Goal: Task Accomplishment & Management: Use online tool/utility

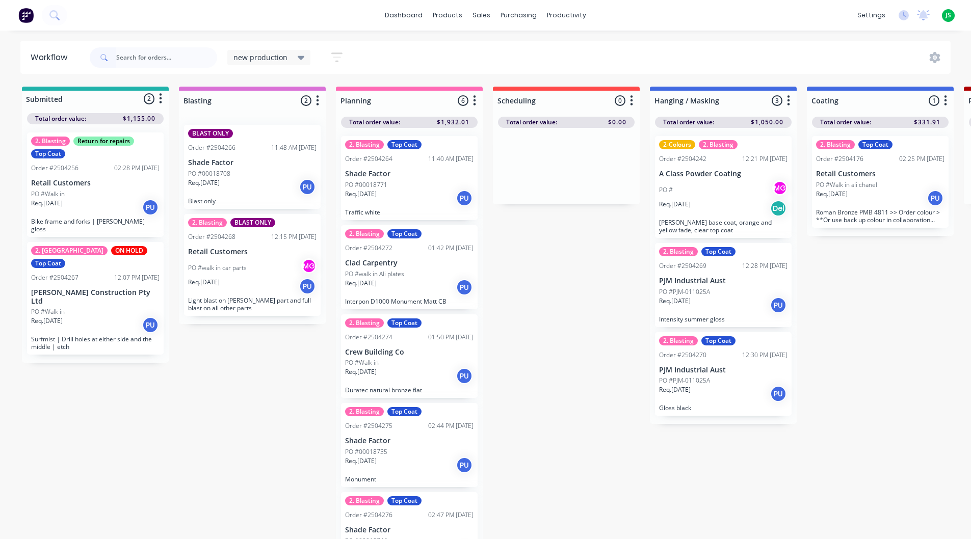
scroll to position [13, 147]
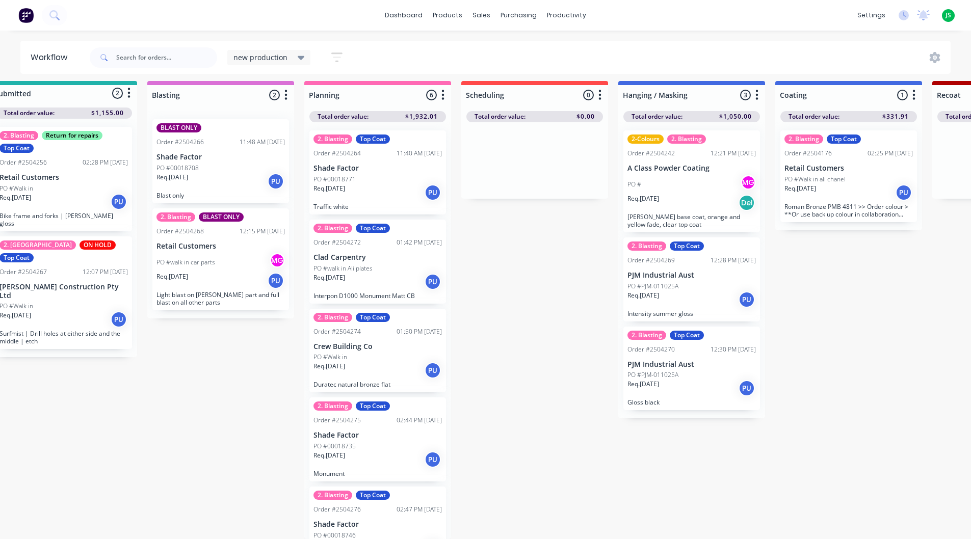
scroll to position [13, 0]
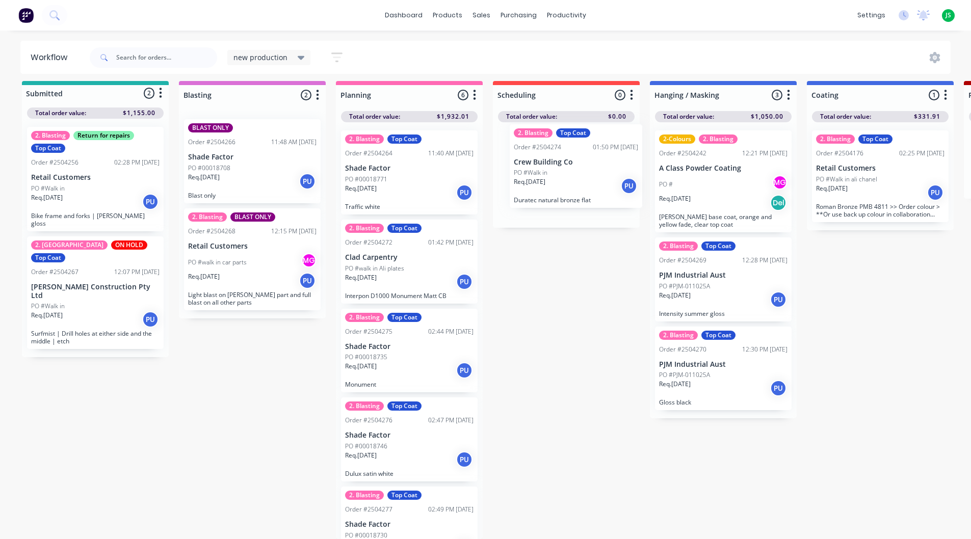
drag, startPoint x: 412, startPoint y: 366, endPoint x: 583, endPoint y: 190, distance: 246.1
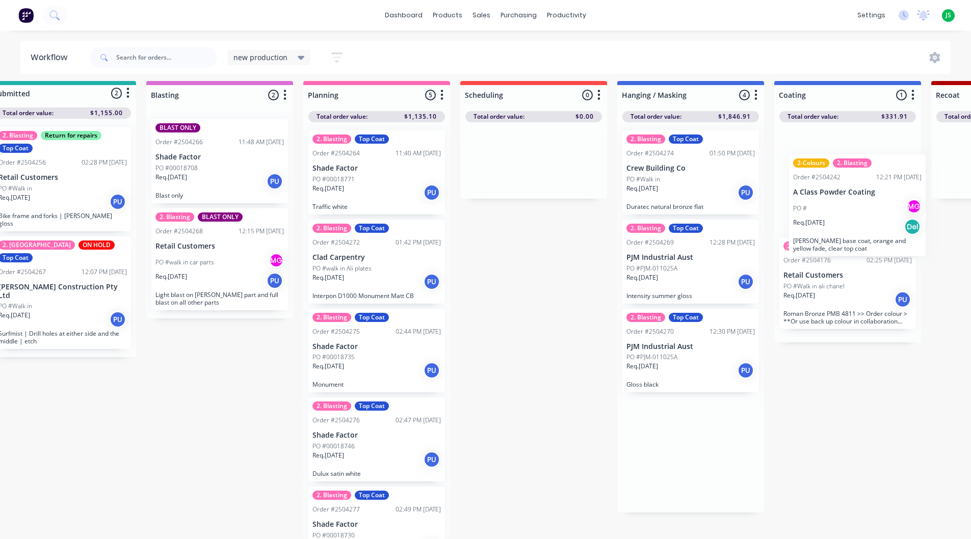
drag, startPoint x: 693, startPoint y: 277, endPoint x: 850, endPoint y: 180, distance: 184.1
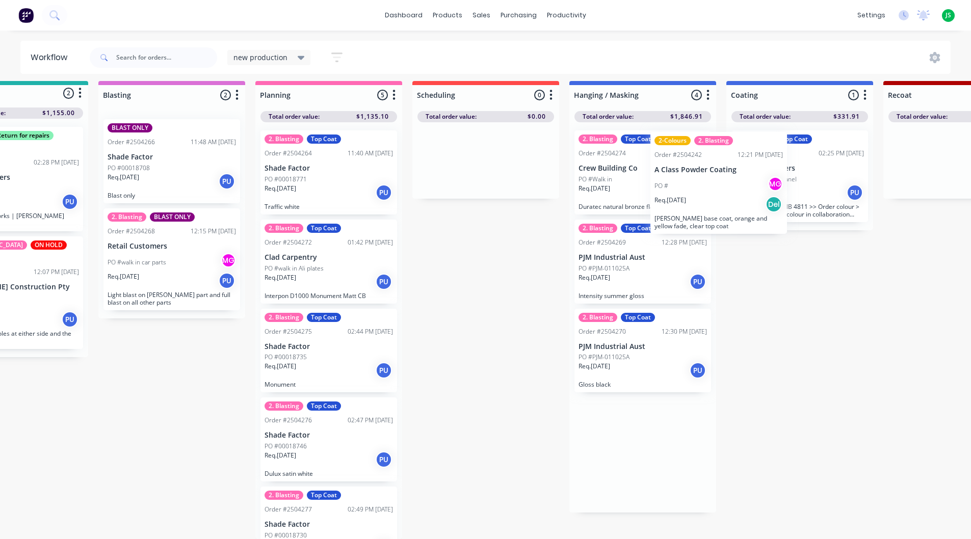
drag, startPoint x: 734, startPoint y: 218, endPoint x: 778, endPoint y: 168, distance: 66.8
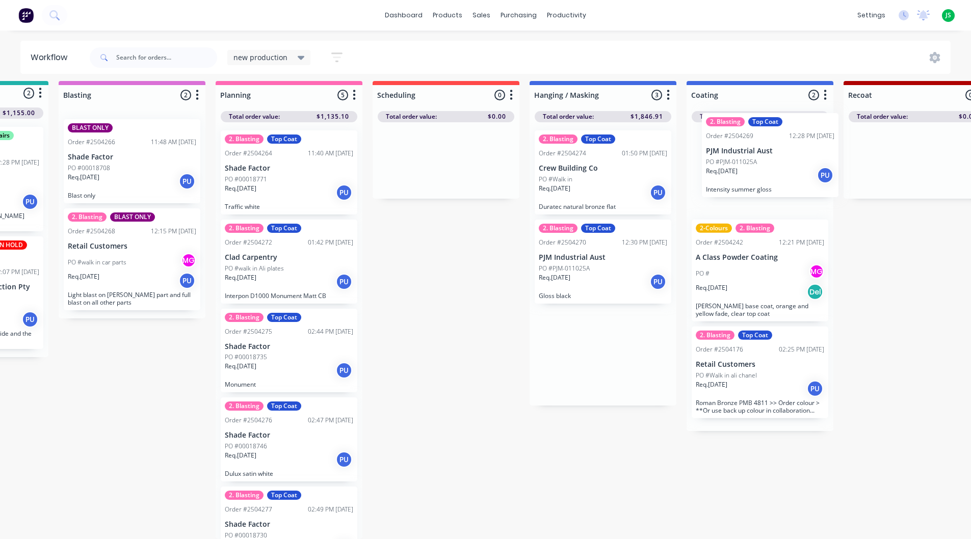
drag, startPoint x: 645, startPoint y: 251, endPoint x: 719, endPoint y: 187, distance: 97.5
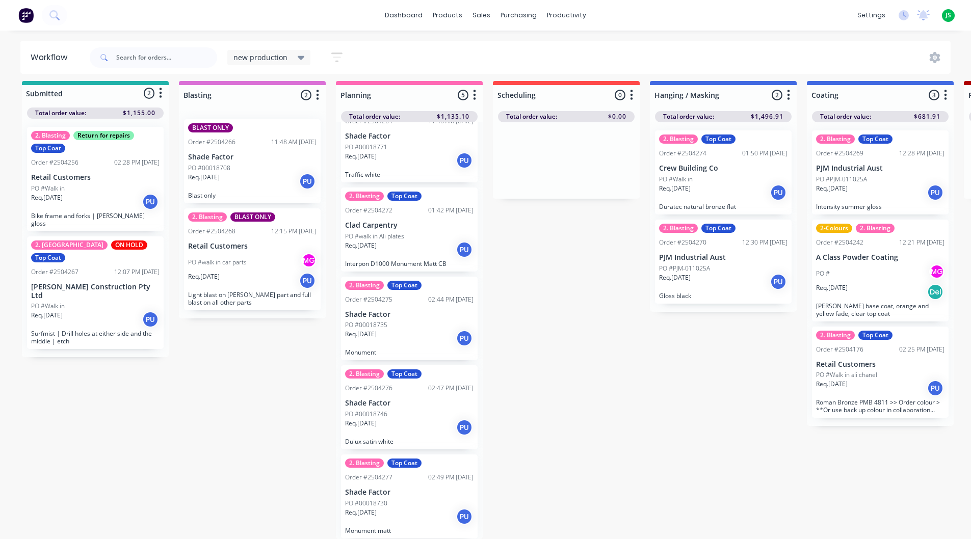
scroll to position [0, 0]
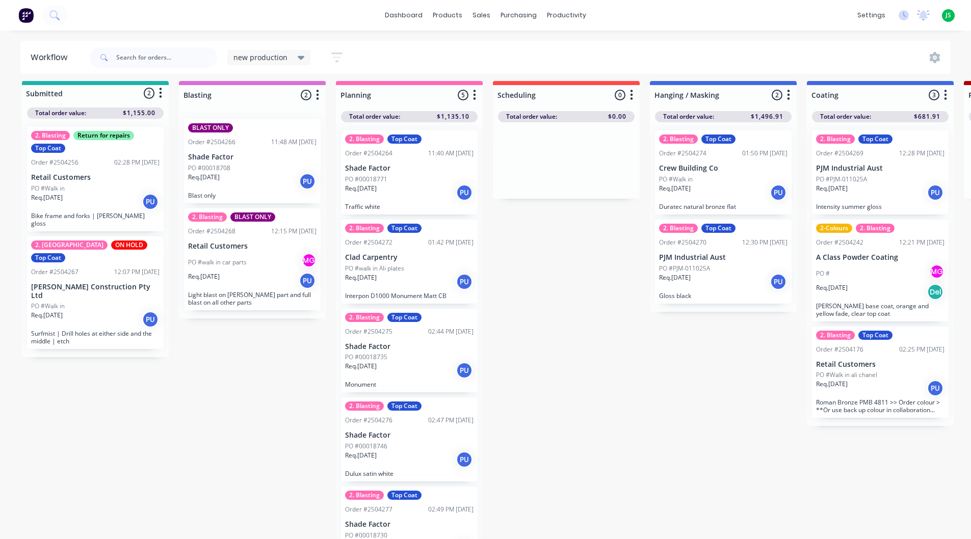
click at [419, 264] on div "PO #walk in Ali plates" at bounding box center [409, 268] width 128 height 9
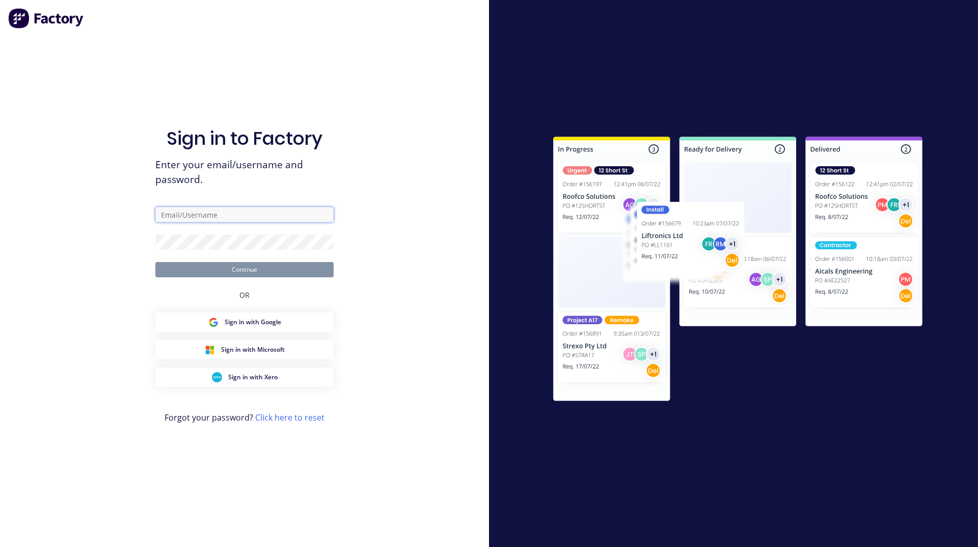
click at [216, 210] on input "text" at bounding box center [244, 214] width 178 height 15
type input "[PERSON_NAME][EMAIL_ADDRESS][DOMAIN_NAME]"
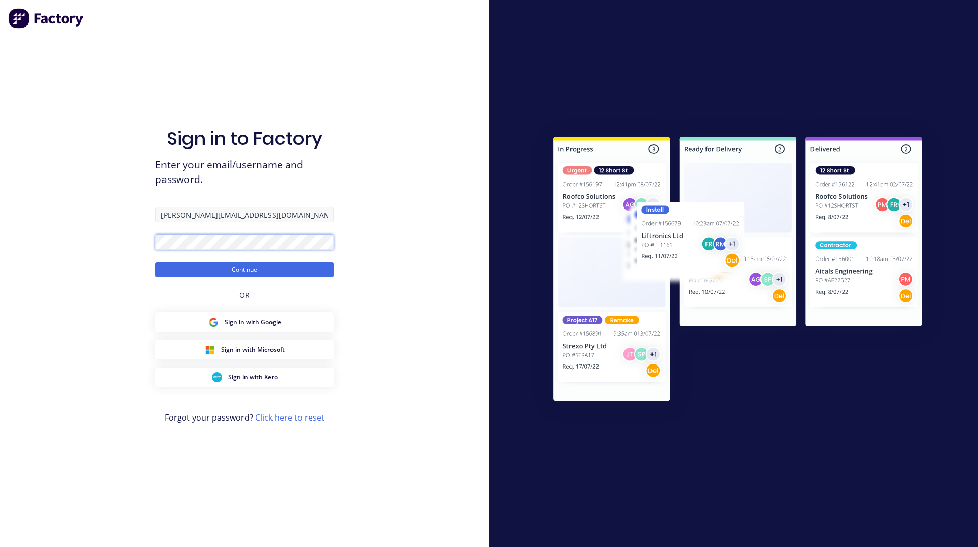
click at [155, 262] on button "Continue" at bounding box center [244, 269] width 178 height 15
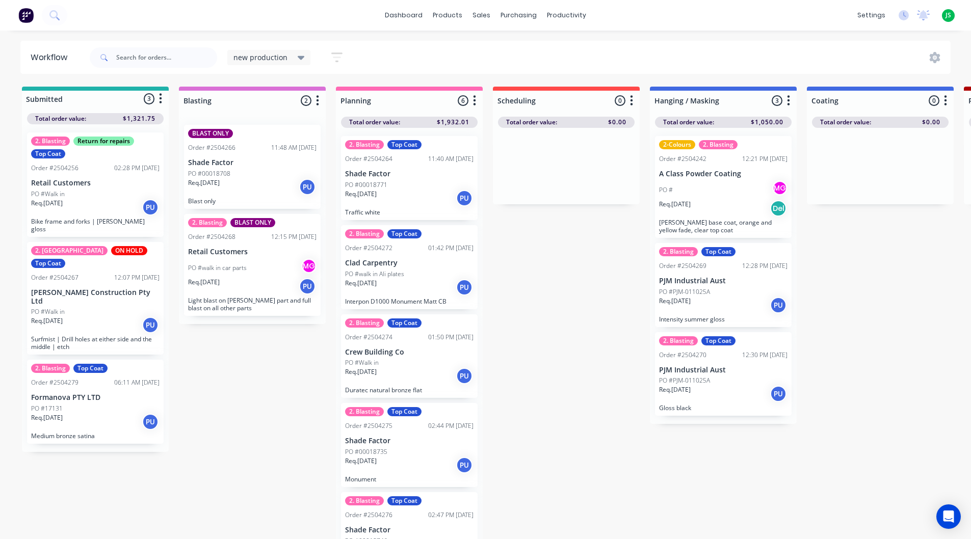
scroll to position [13, 0]
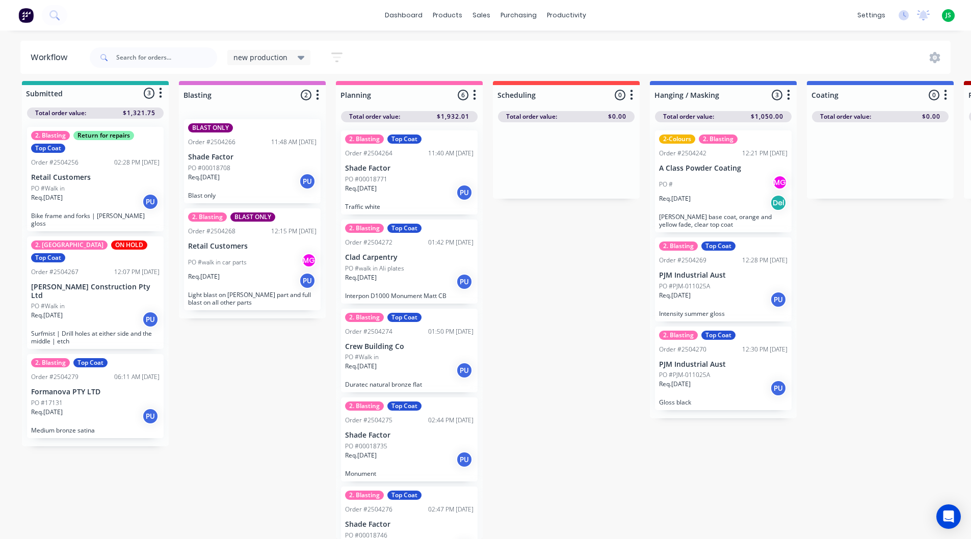
click at [71, 408] on div "Req. [DATE] PU" at bounding box center [95, 416] width 128 height 17
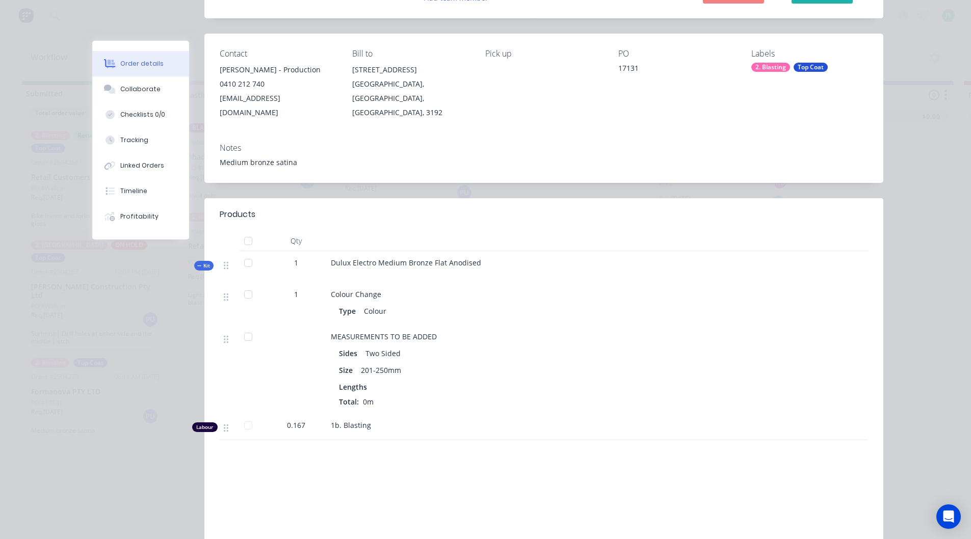
scroll to position [0, 0]
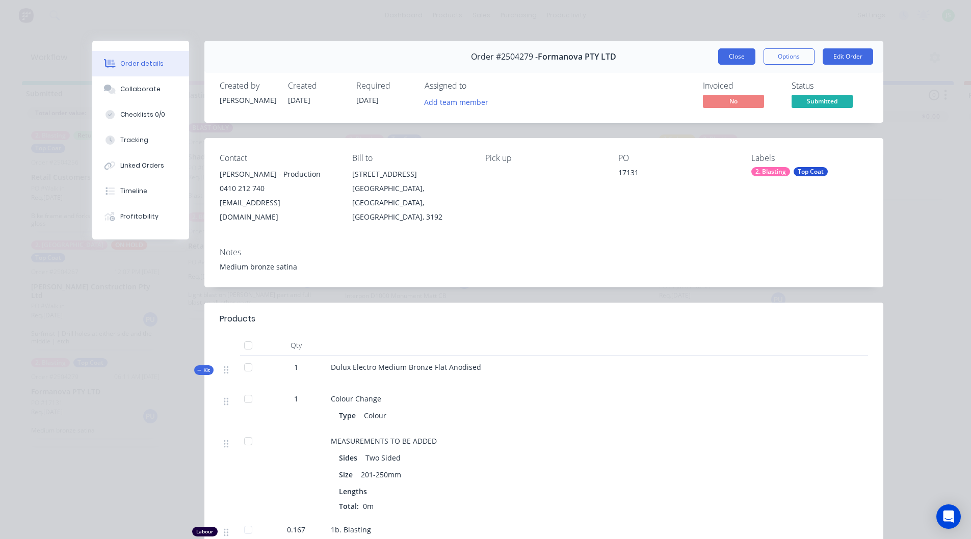
click at [744, 52] on button "Close" at bounding box center [736, 56] width 37 height 16
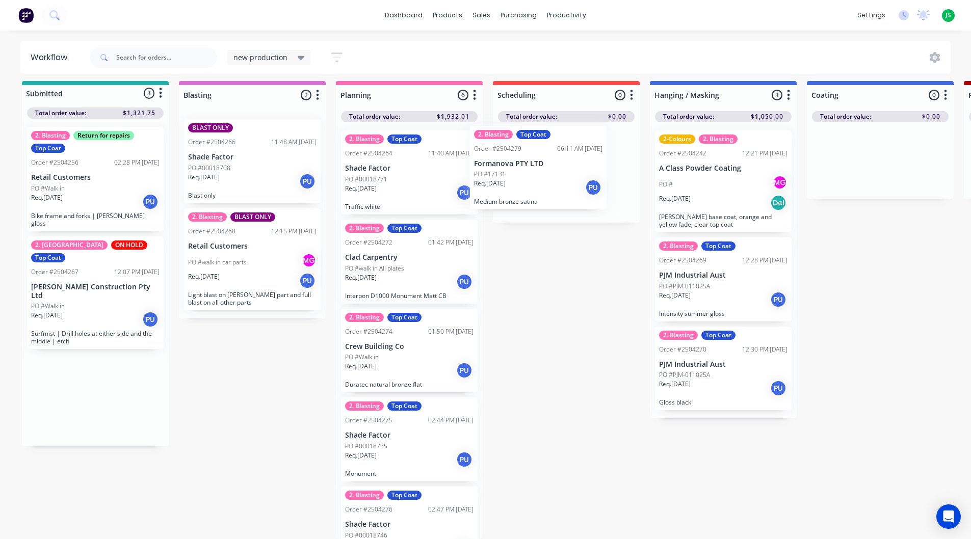
drag, startPoint x: 77, startPoint y: 377, endPoint x: 541, endPoint y: 168, distance: 509.2
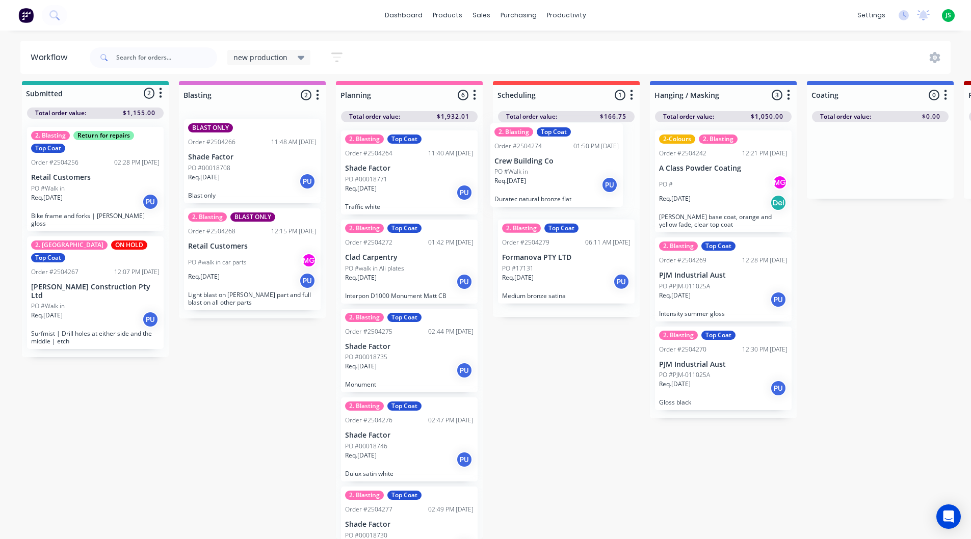
drag, startPoint x: 401, startPoint y: 357, endPoint x: 570, endPoint y: 163, distance: 257.1
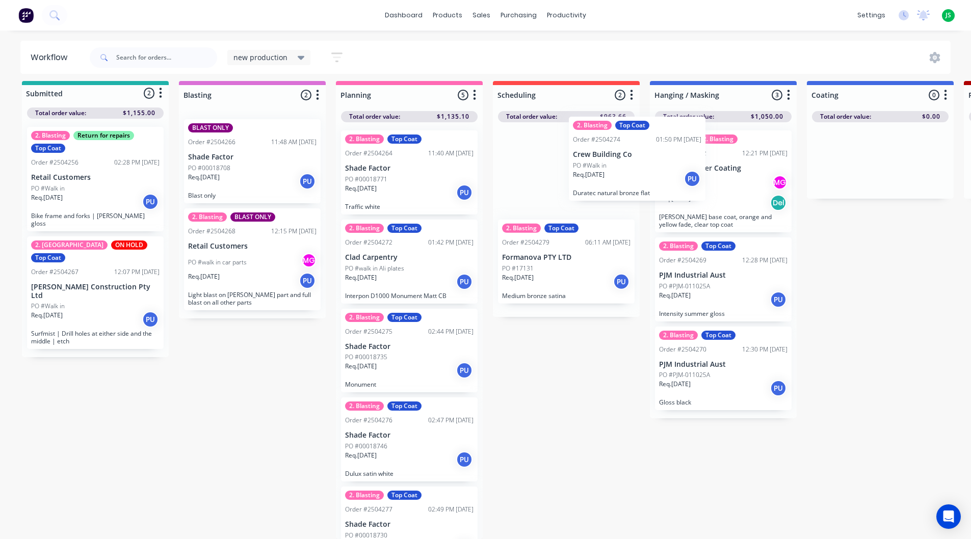
drag, startPoint x: 647, startPoint y: 171, endPoint x: 719, endPoint y: 167, distance: 72.0
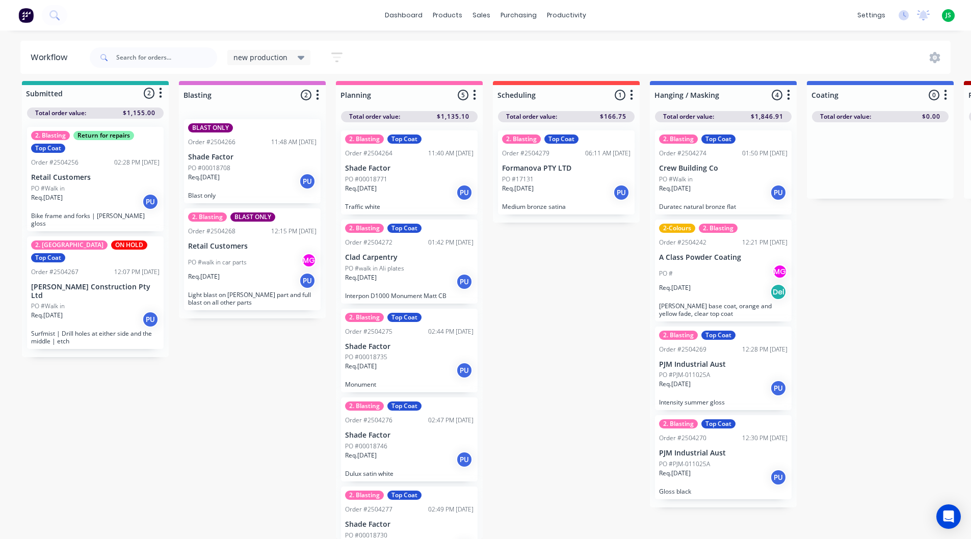
click at [553, 192] on div "Req. [DATE] PU" at bounding box center [566, 192] width 128 height 17
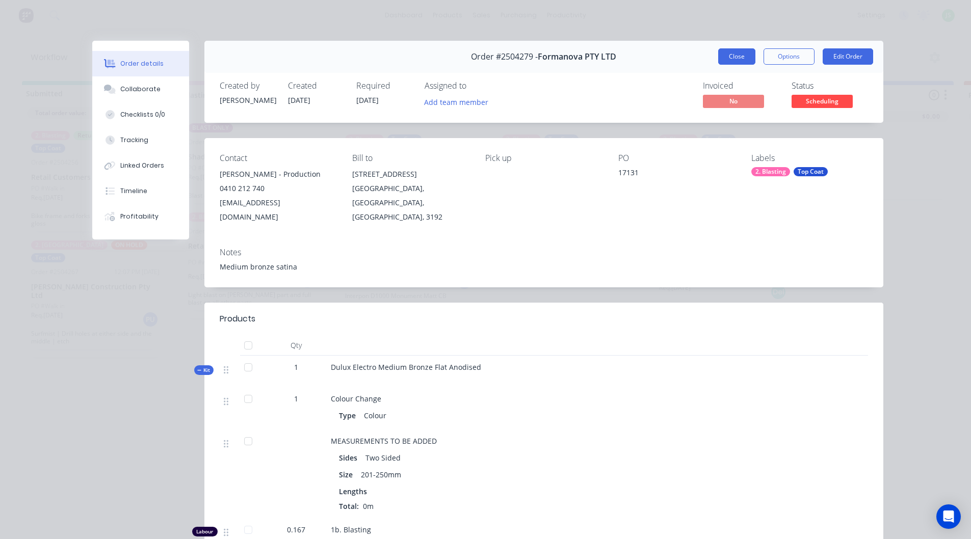
click at [734, 53] on button "Close" at bounding box center [736, 56] width 37 height 16
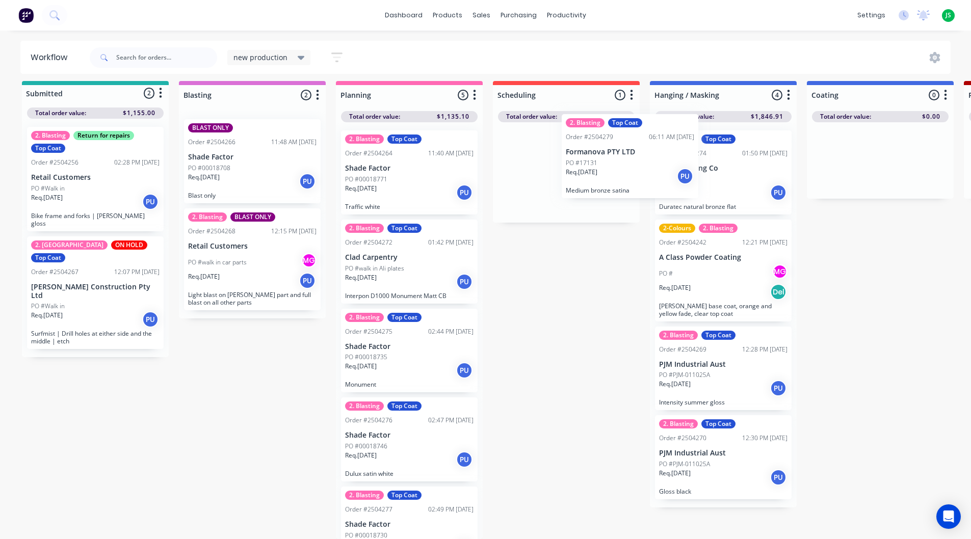
drag, startPoint x: 665, startPoint y: 163, endPoint x: 694, endPoint y: 161, distance: 29.1
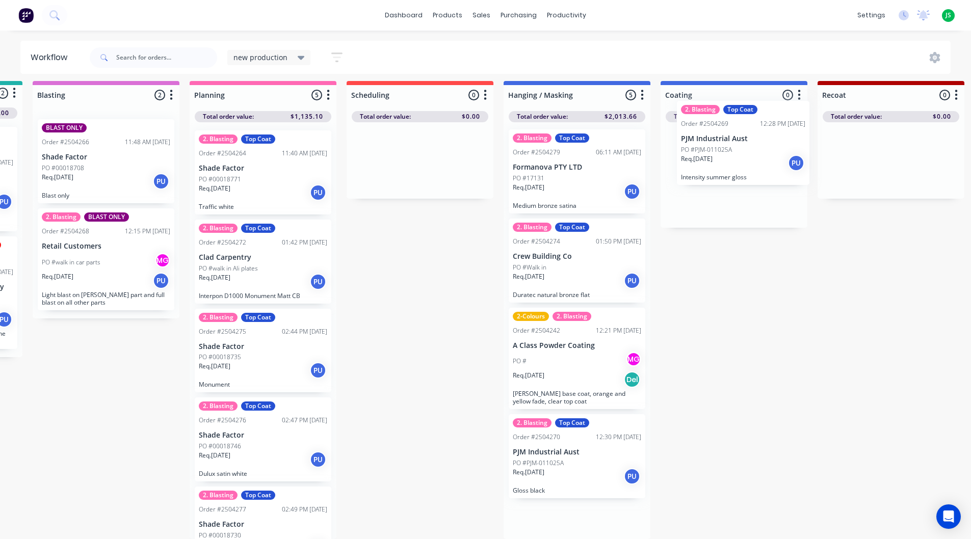
scroll to position [13, 150]
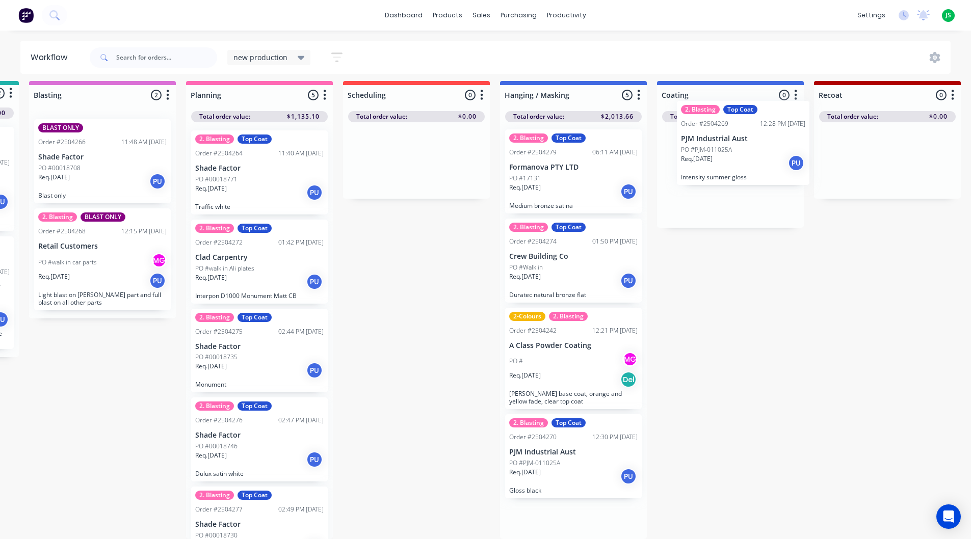
drag, startPoint x: 569, startPoint y: 444, endPoint x: 725, endPoint y: 140, distance: 342.0
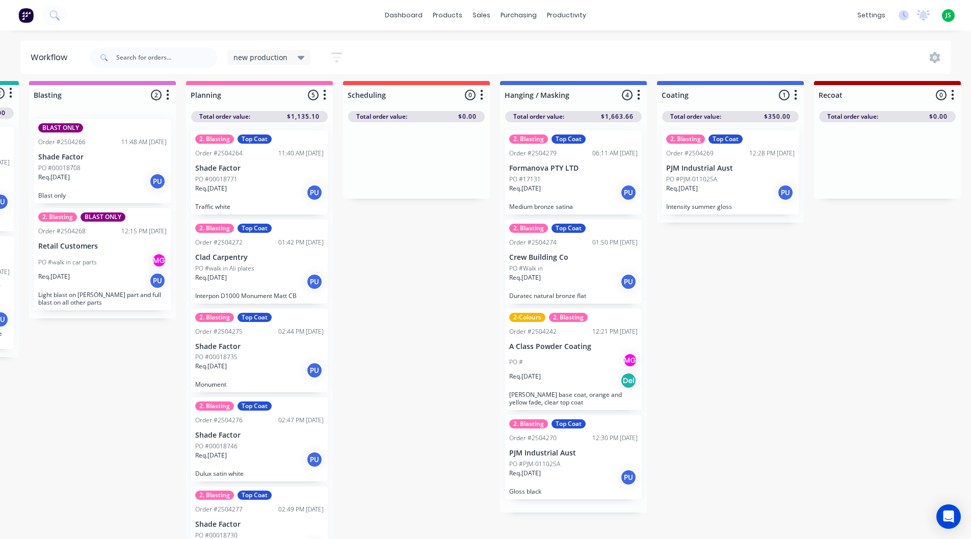
scroll to position [0, 0]
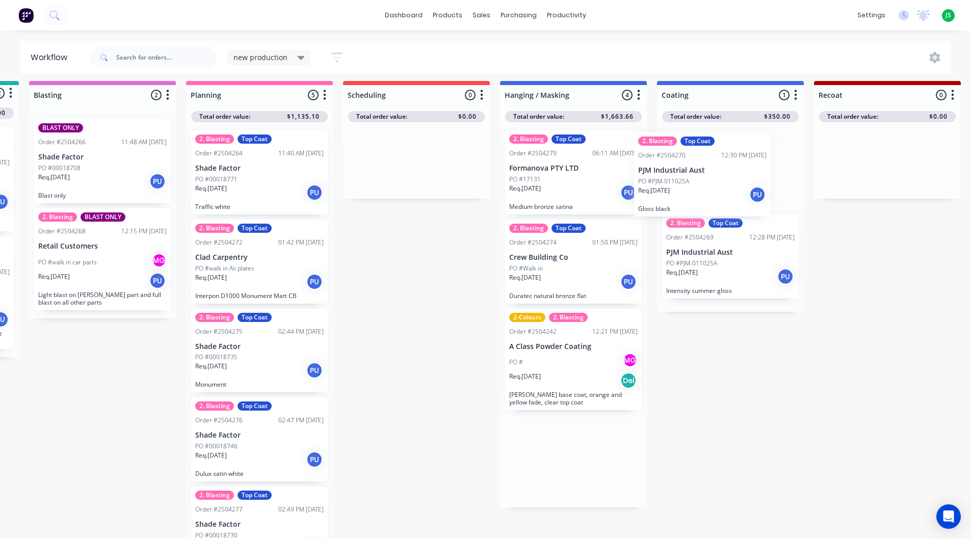
drag, startPoint x: 616, startPoint y: 390, endPoint x: 701, endPoint y: 185, distance: 221.6
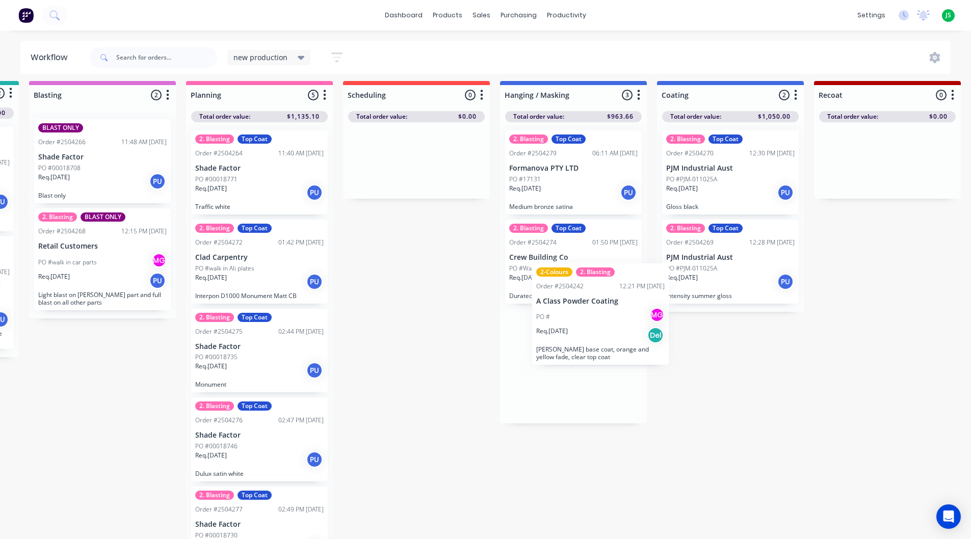
drag, startPoint x: 577, startPoint y: 374, endPoint x: 674, endPoint y: 203, distance: 196.4
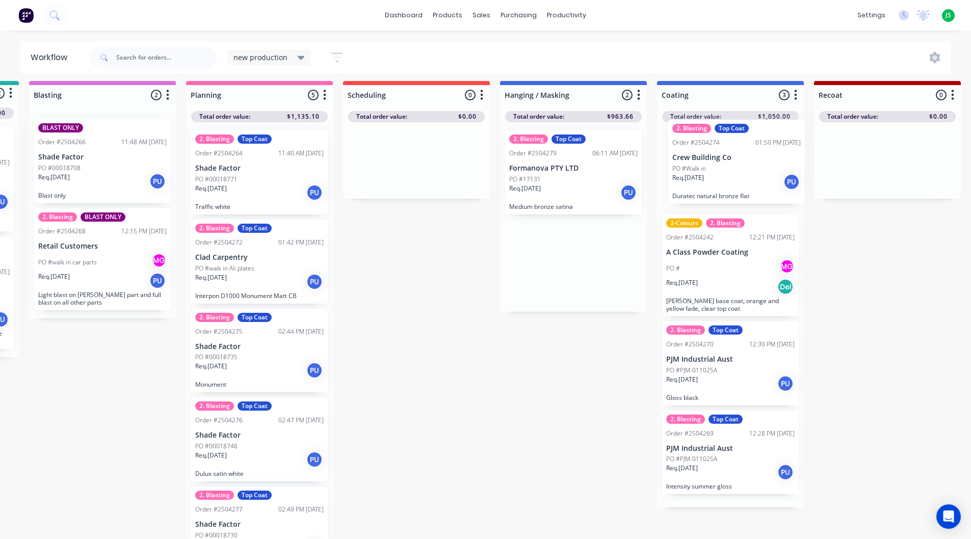
drag, startPoint x: 525, startPoint y: 270, endPoint x: 681, endPoint y: 187, distance: 175.7
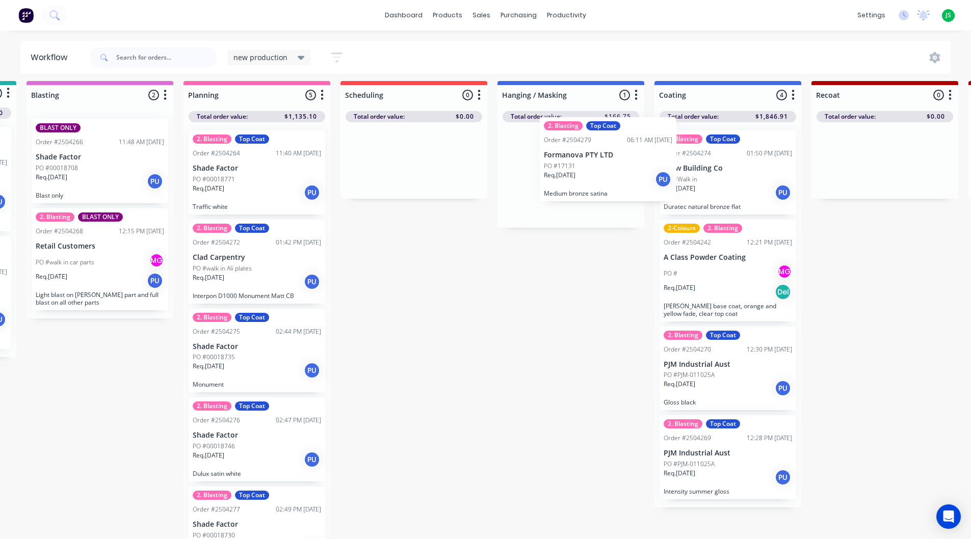
drag, startPoint x: 657, startPoint y: 167, endPoint x: 727, endPoint y: 160, distance: 69.6
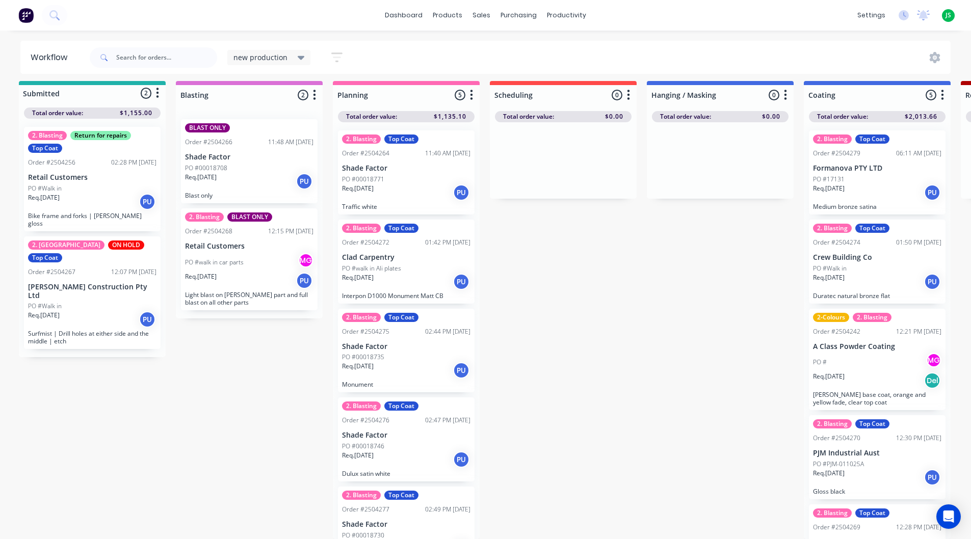
scroll to position [13, 0]
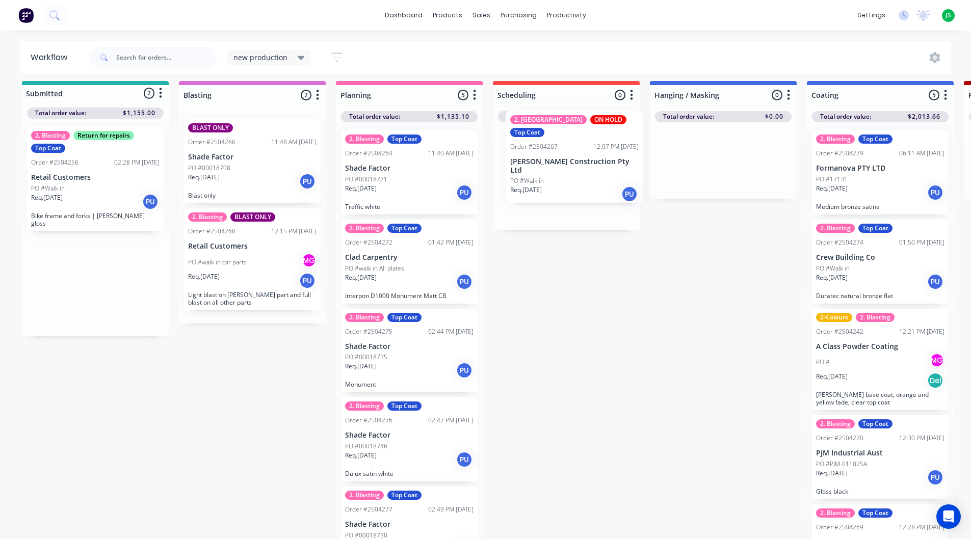
drag, startPoint x: 94, startPoint y: 287, endPoint x: 575, endPoint y: 177, distance: 493.4
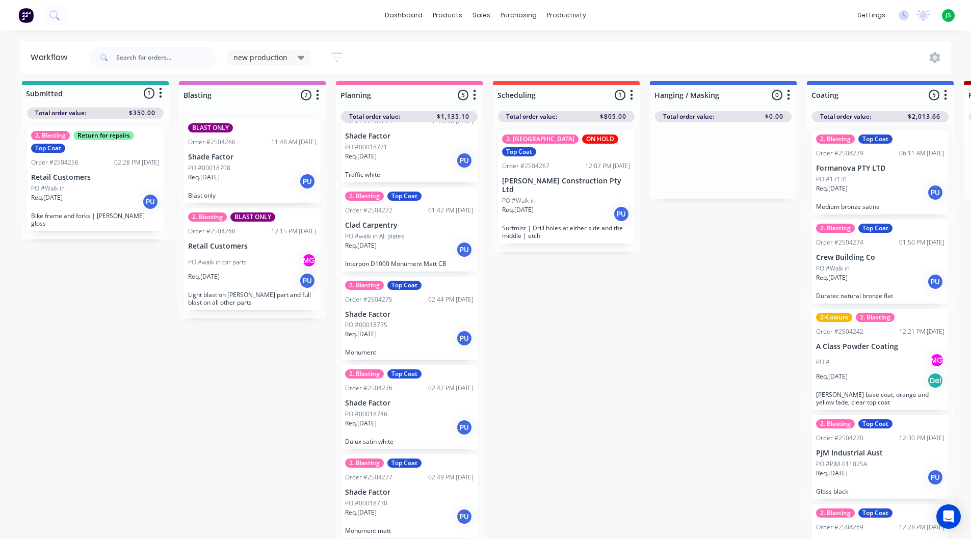
scroll to position [0, 0]
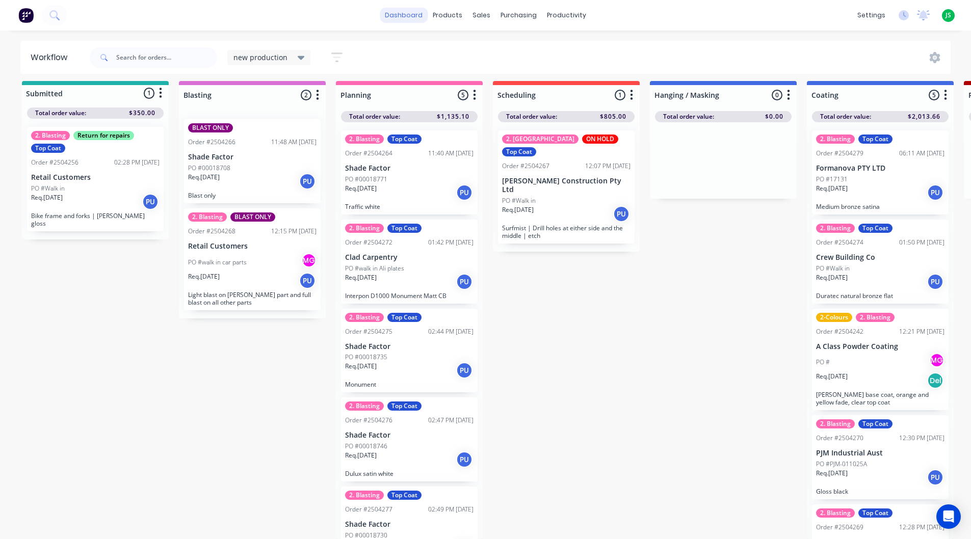
click at [399, 17] on link "dashboard" at bounding box center [404, 15] width 48 height 15
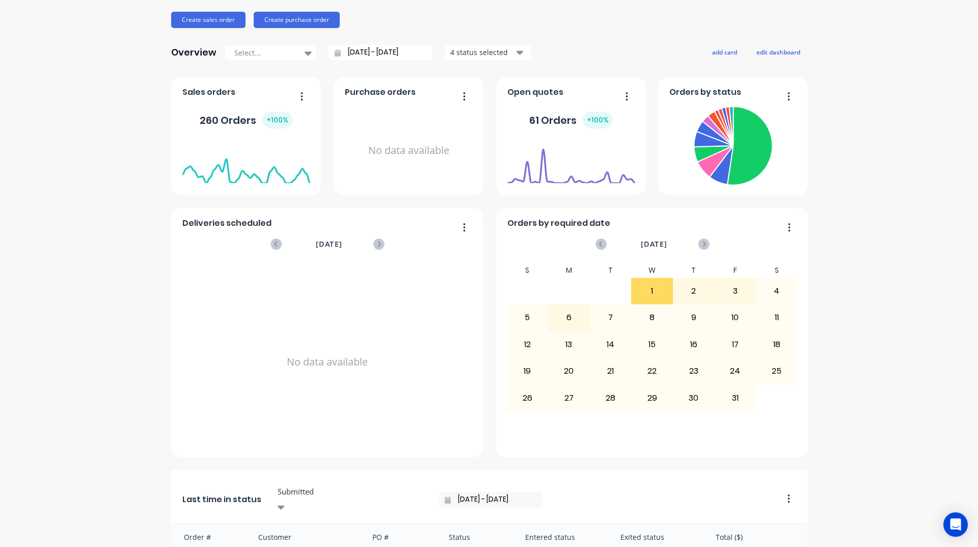
scroll to position [306, 0]
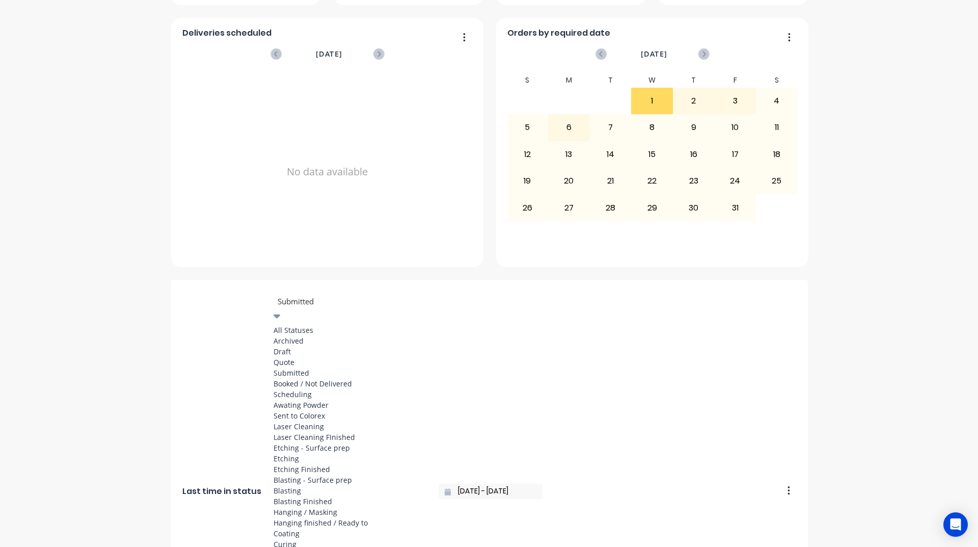
click at [336, 296] on div at bounding box center [350, 301] width 147 height 13
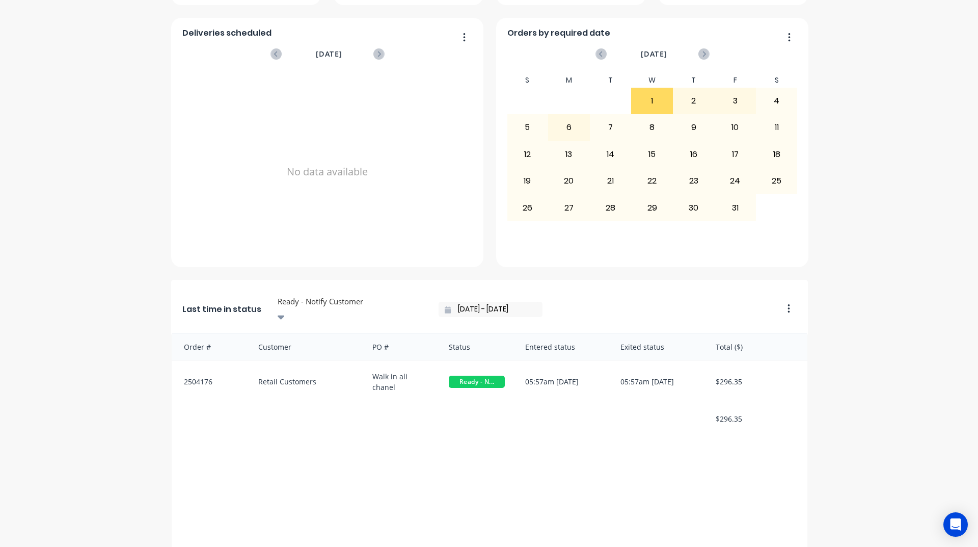
click at [451, 302] on input "[DATE] - [DATE]" at bounding box center [495, 309] width 88 height 15
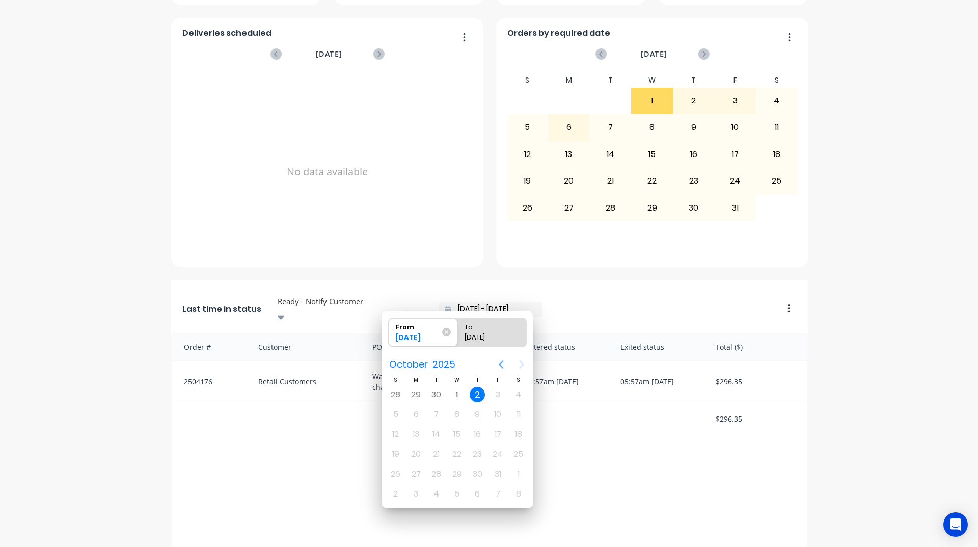
click at [498, 363] on icon "Previous page" at bounding box center [501, 364] width 12 height 12
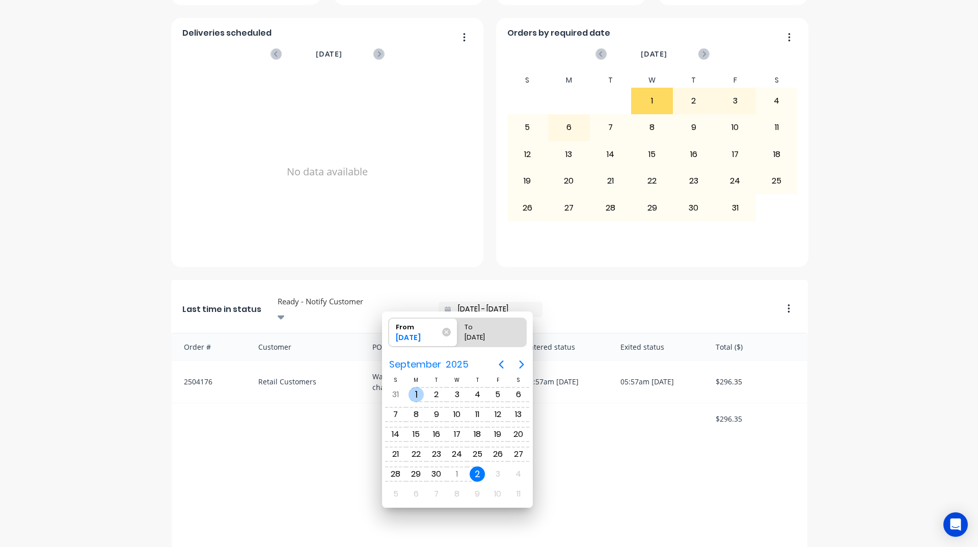
click at [418, 394] on div "1" at bounding box center [416, 394] width 15 height 15
type input "[DATE] - [DATE]"
radio input "false"
radio input "true"
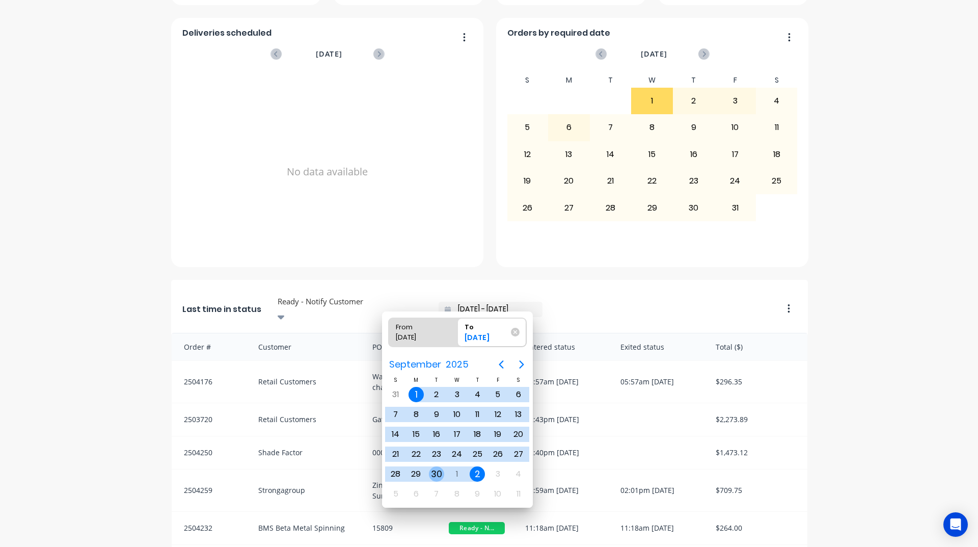
click at [438, 474] on div "30" at bounding box center [436, 473] width 15 height 15
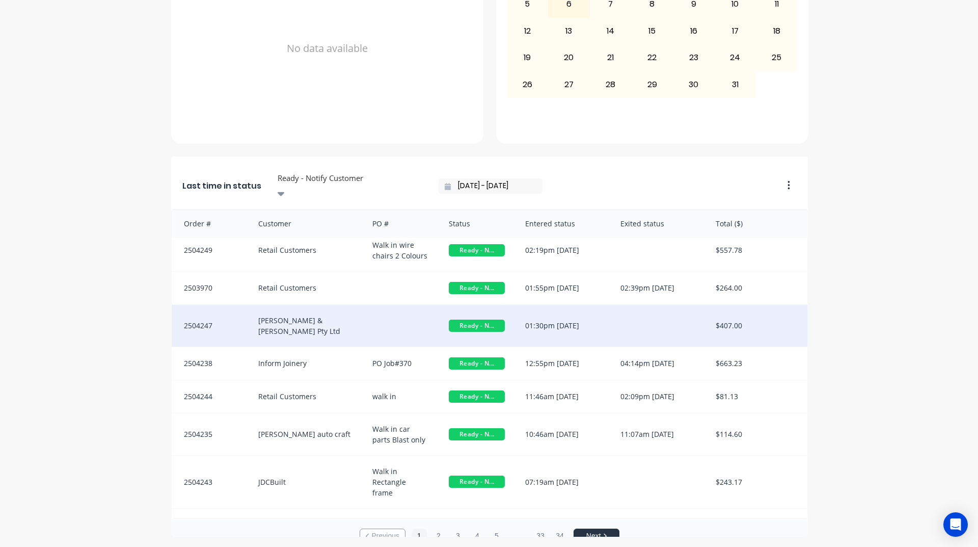
scroll to position [10, 0]
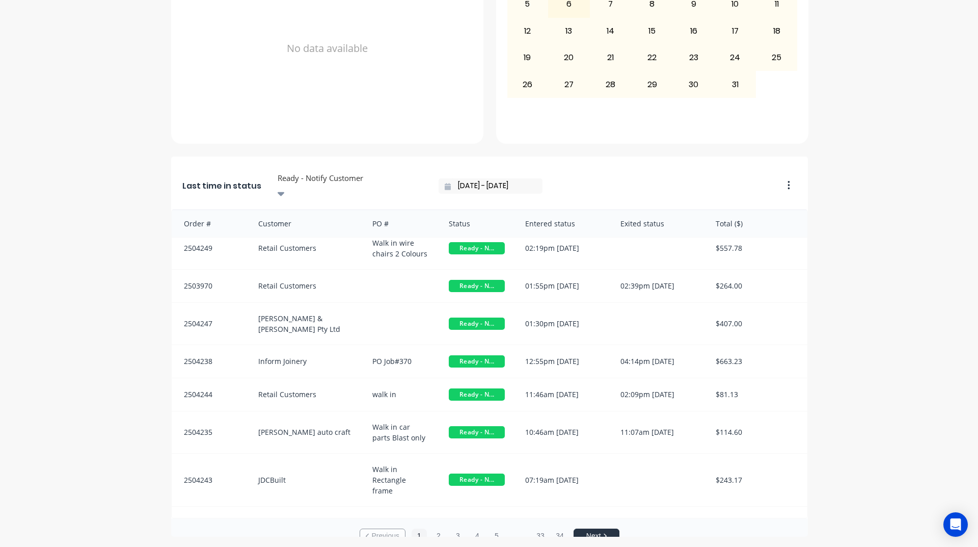
click at [451, 178] on input "[DATE] - [DATE]" at bounding box center [495, 185] width 88 height 15
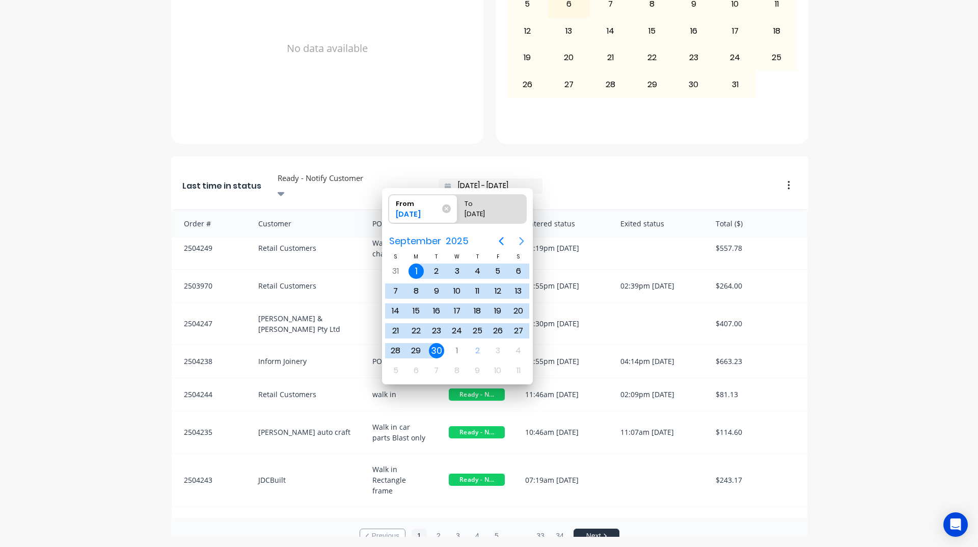
click at [522, 242] on icon "Next page" at bounding box center [521, 241] width 5 height 8
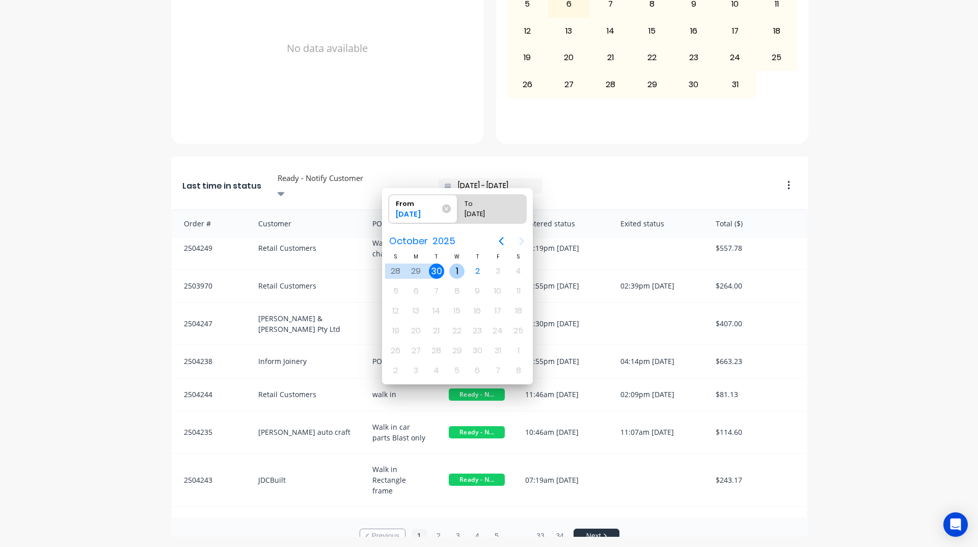
drag, startPoint x: 451, startPoint y: 273, endPoint x: 468, endPoint y: 273, distance: 16.3
click at [452, 273] on div "1" at bounding box center [456, 270] width 15 height 15
type input "[DATE] - [DATE]"
radio input "false"
radio input "true"
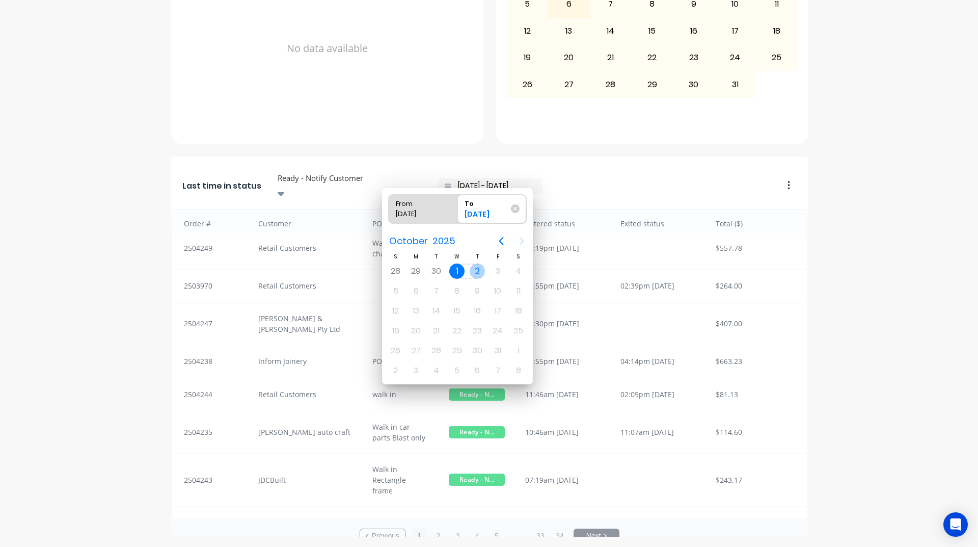
drag, startPoint x: 481, startPoint y: 271, endPoint x: 506, endPoint y: 264, distance: 26.3
click at [481, 271] on div "2" at bounding box center [477, 270] width 15 height 15
type input "[DATE] - [DATE]"
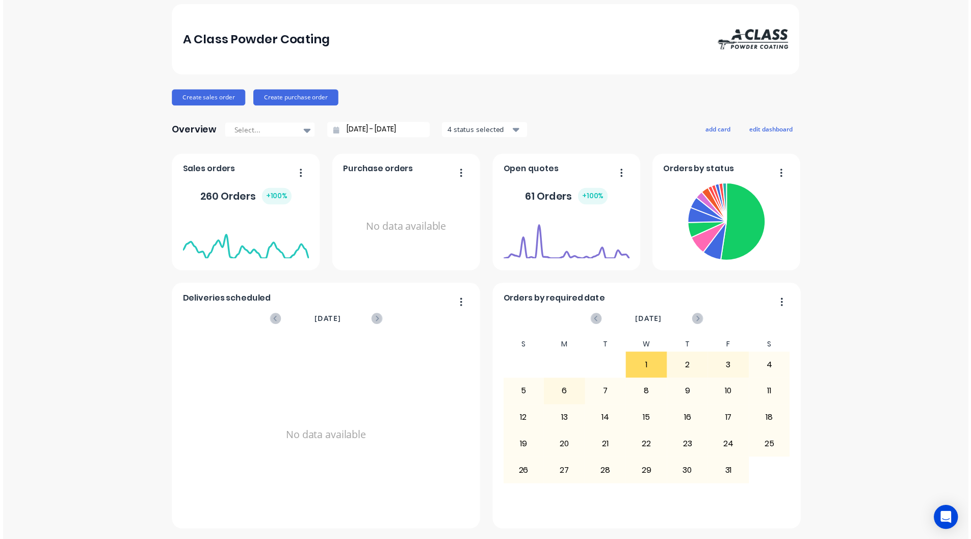
scroll to position [0, 0]
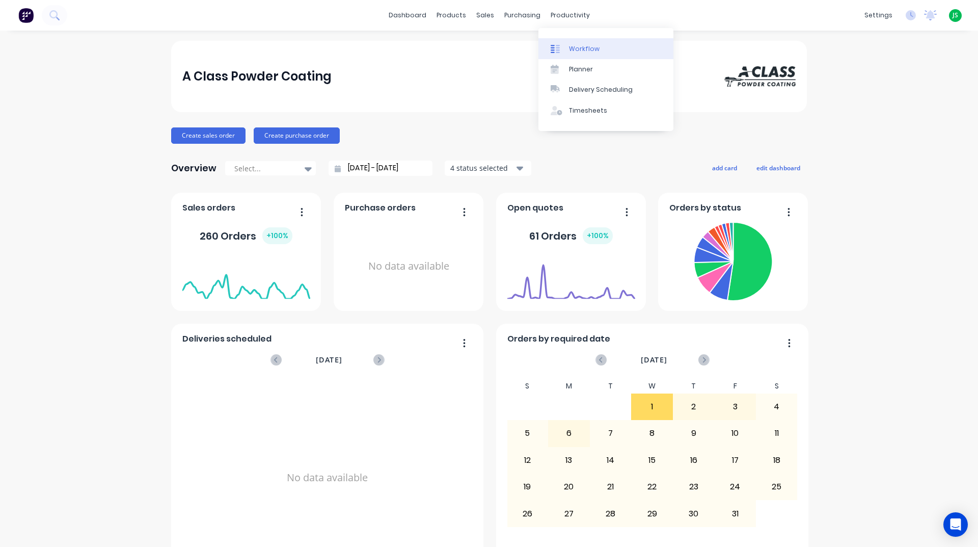
drag, startPoint x: 560, startPoint y: 13, endPoint x: 574, endPoint y: 42, distance: 32.6
click at [574, 42] on link "Workflow" at bounding box center [606, 48] width 135 height 20
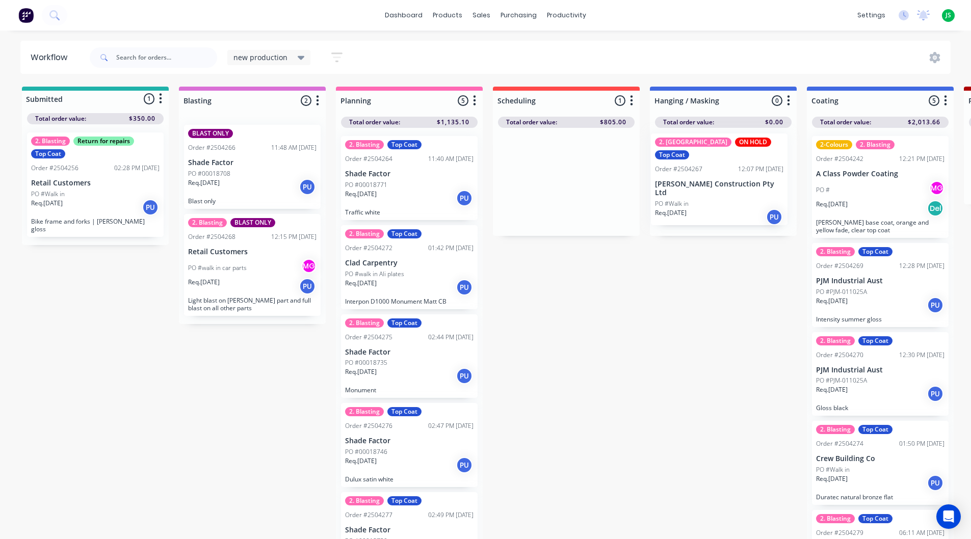
drag, startPoint x: 654, startPoint y: 193, endPoint x: 720, endPoint y: 209, distance: 68.2
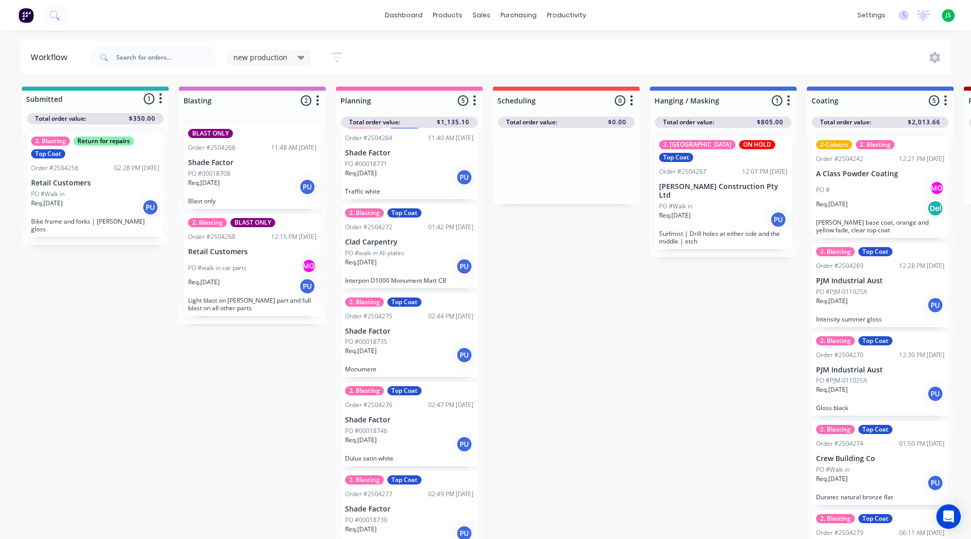
scroll to position [32, 0]
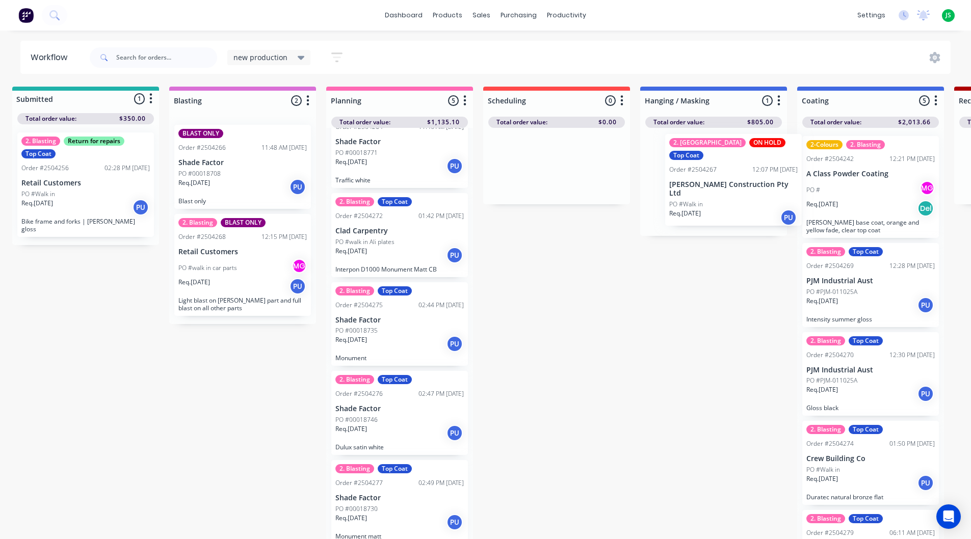
scroll to position [0, 10]
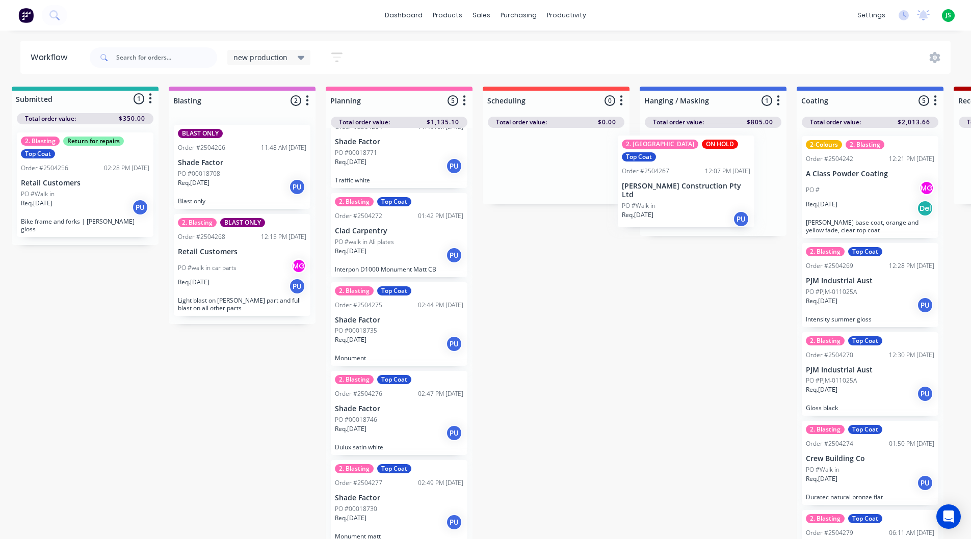
drag, startPoint x: 736, startPoint y: 207, endPoint x: 702, endPoint y: 206, distance: 33.6
click at [702, 206] on div "2. Etching ON HOLD Top Coat Order #2504267 12:07 PM [DATE] [PERSON_NAME] Constr…" at bounding box center [712, 182] width 147 height 108
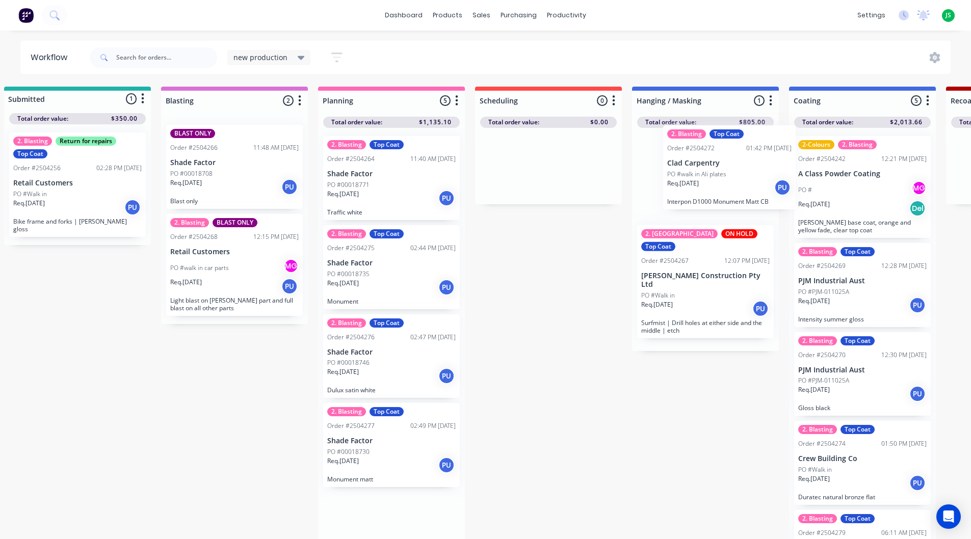
scroll to position [0, 20]
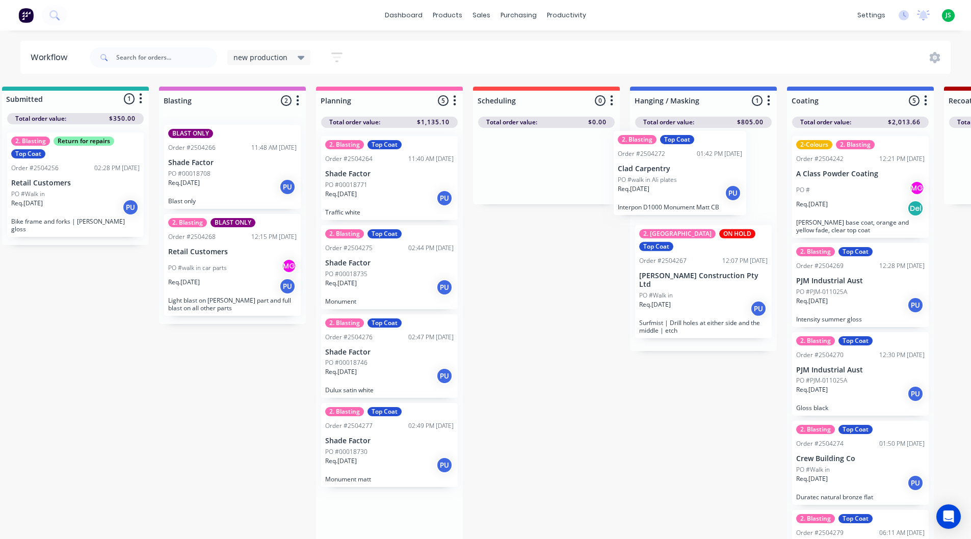
drag, startPoint x: 404, startPoint y: 300, endPoint x: 691, endPoint y: 205, distance: 302.7
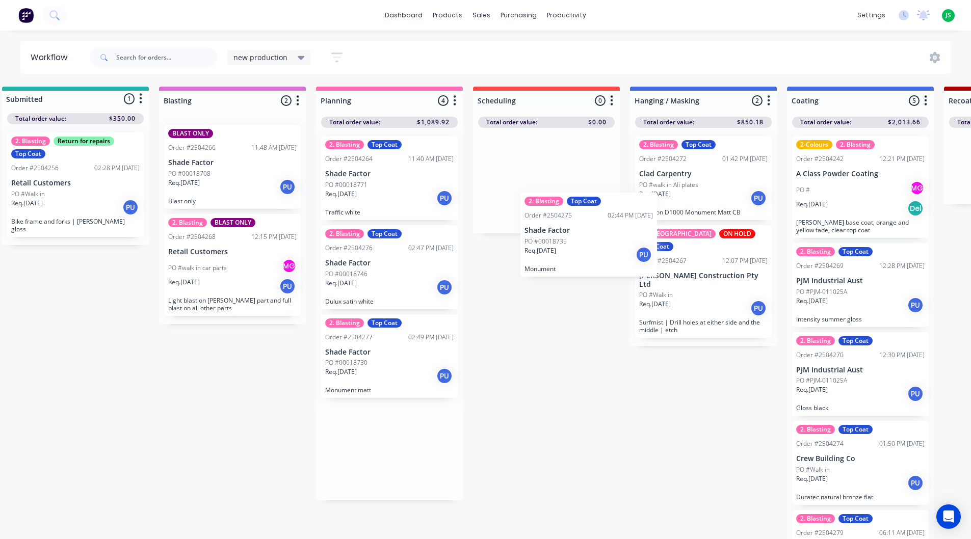
drag, startPoint x: 363, startPoint y: 294, endPoint x: 675, endPoint y: 213, distance: 321.7
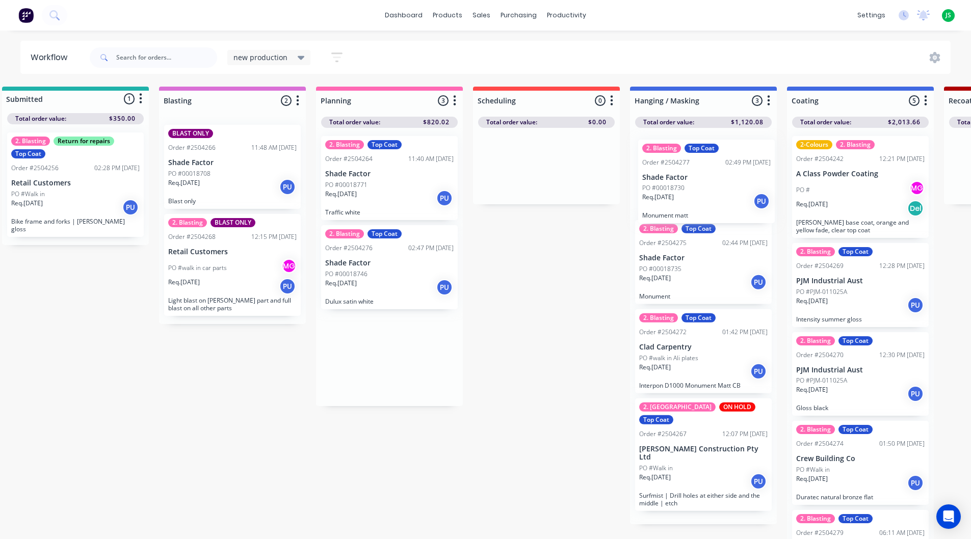
drag, startPoint x: 492, startPoint y: 308, endPoint x: 671, endPoint y: 184, distance: 218.6
